Goal: Find specific page/section: Find specific page/section

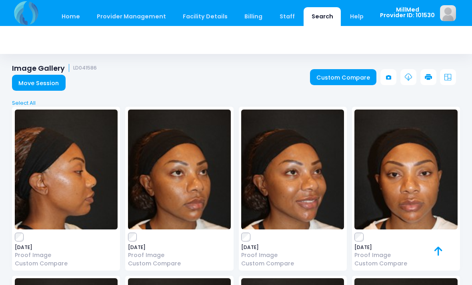
click at [312, 15] on link "Search" at bounding box center [322, 16] width 37 height 19
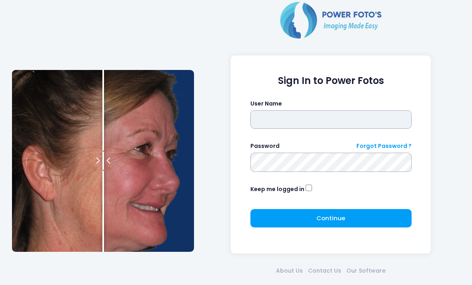
type input "*******"
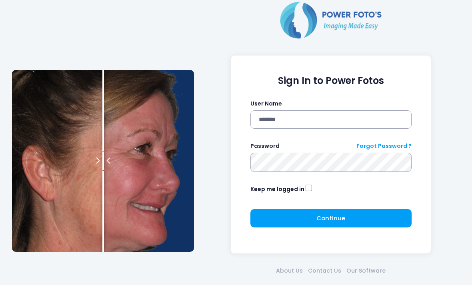
click button "submit" at bounding box center [0, 0] width 0 height 0
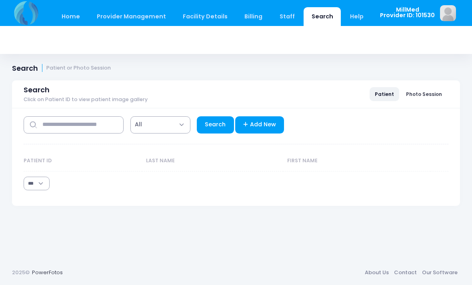
select select "***"
click at [78, 129] on input "text" at bounding box center [74, 124] width 100 height 17
type input "******"
click at [216, 128] on link "Search" at bounding box center [215, 124] width 37 height 17
select select "***"
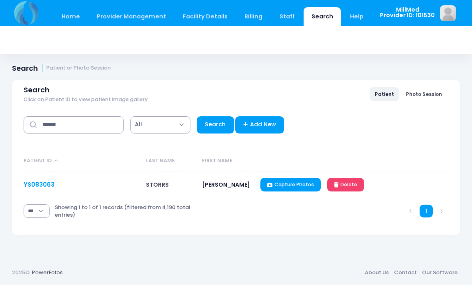
click at [34, 185] on link "YS083063" at bounding box center [39, 185] width 31 height 8
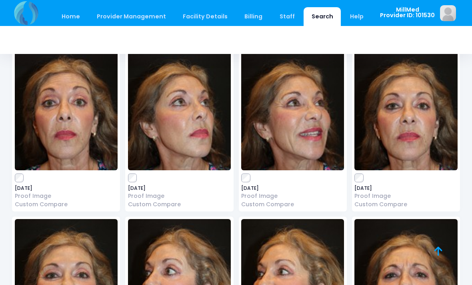
scroll to position [62, 0]
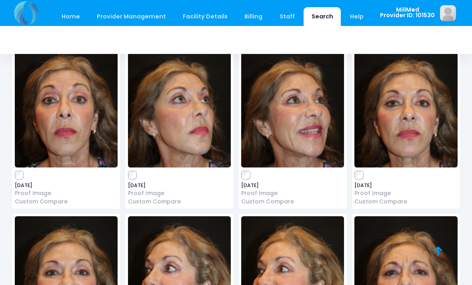
click at [84, 106] on img at bounding box center [66, 108] width 103 height 120
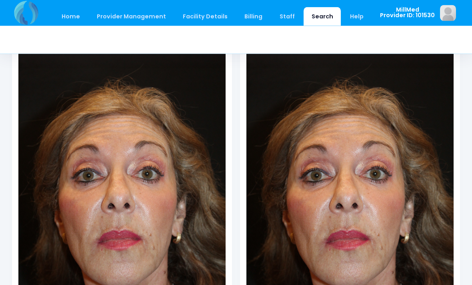
scroll to position [89, 0]
click at [300, 135] on img at bounding box center [350, 190] width 207 height 311
click at [323, 122] on img at bounding box center [350, 190] width 207 height 311
click at [344, 114] on img at bounding box center [350, 190] width 207 height 311
click at [378, 128] on img at bounding box center [350, 190] width 207 height 311
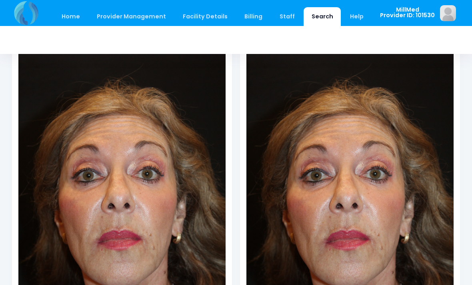
click at [395, 138] on img at bounding box center [350, 190] width 207 height 311
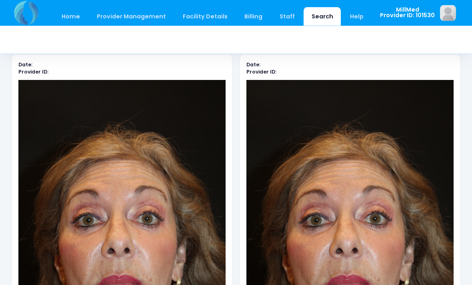
scroll to position [0, 0]
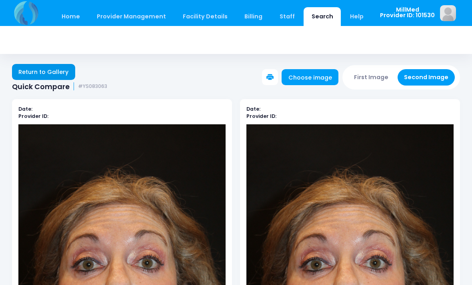
click at [53, 70] on link "Return to Gallery" at bounding box center [43, 72] width 63 height 16
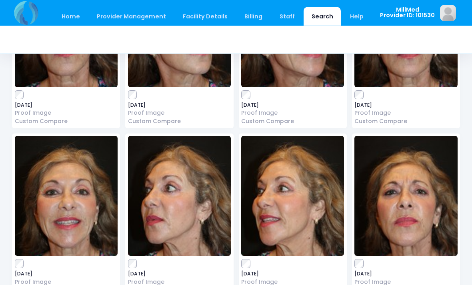
scroll to position [143, 0]
click at [402, 210] on img at bounding box center [406, 196] width 103 height 120
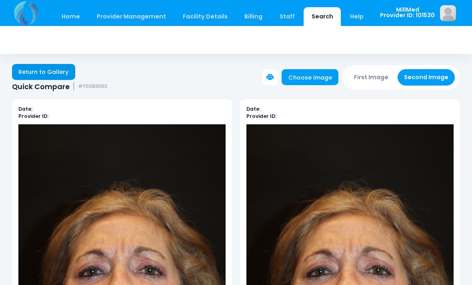
click at [52, 69] on link "Return to Gallery" at bounding box center [43, 72] width 63 height 16
